Goal: Navigation & Orientation: Find specific page/section

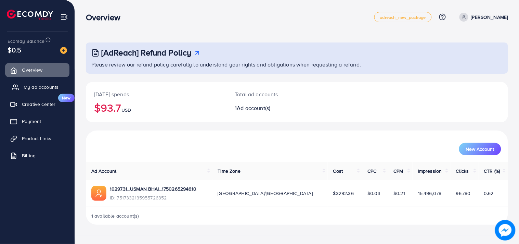
click at [43, 87] on span "My ad accounts" at bounding box center [41, 87] width 35 height 7
